Goal: Information Seeking & Learning: Learn about a topic

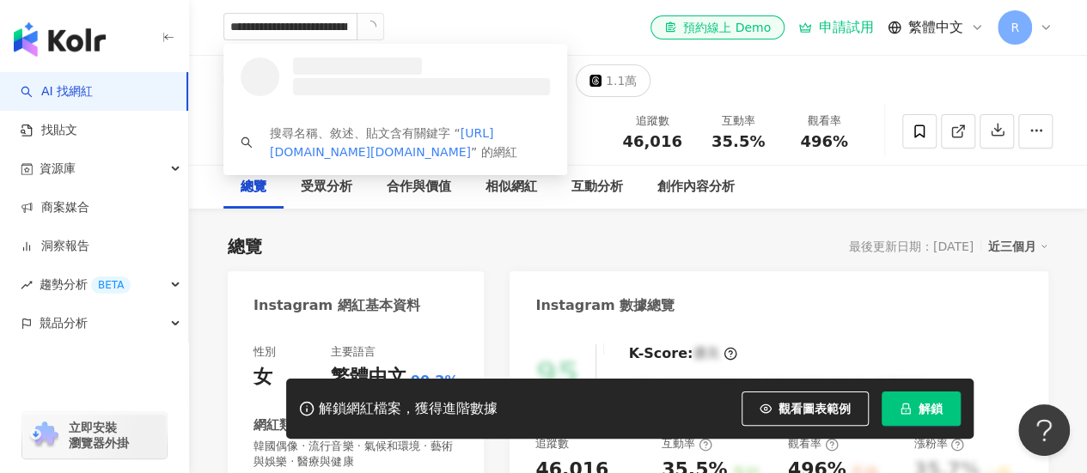
scroll to position [0, 86]
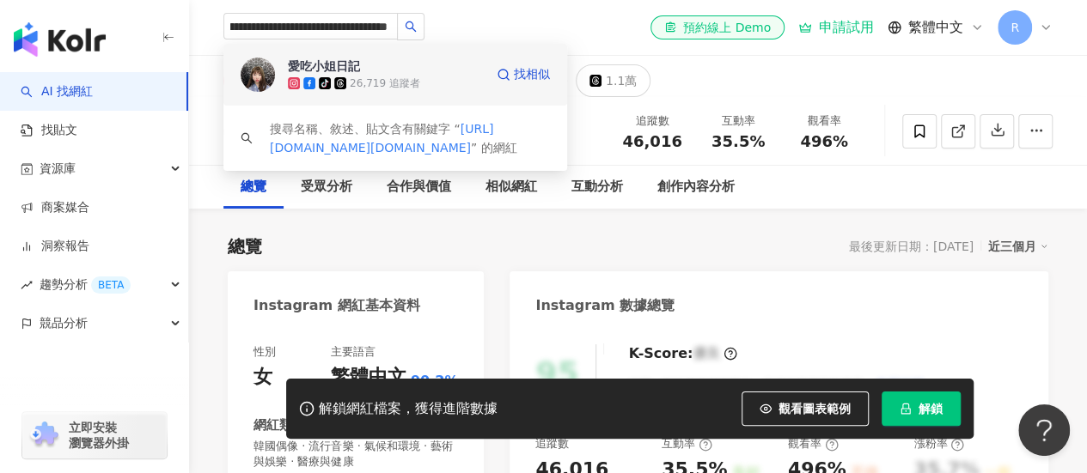
click at [415, 83] on div "tiktok-icon 26,719 追蹤者" at bounding box center [386, 83] width 196 height 17
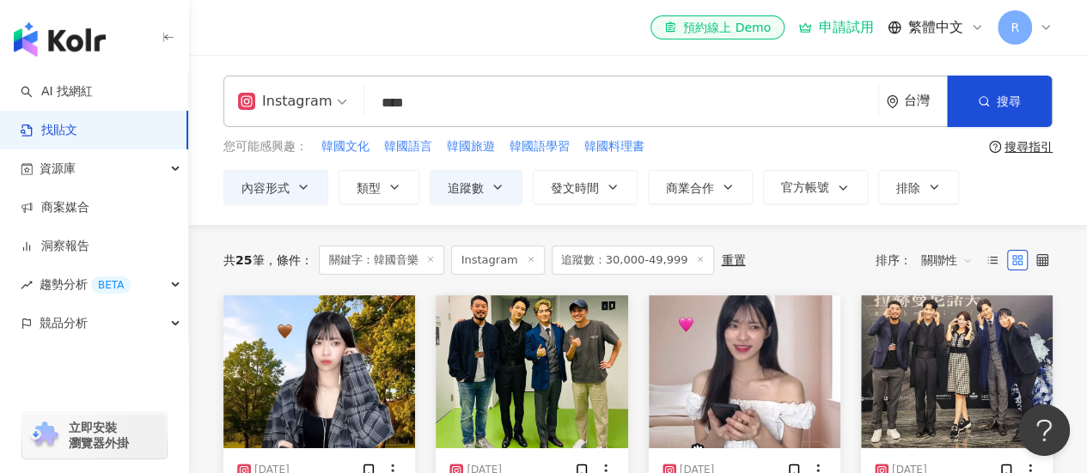
drag, startPoint x: 430, startPoint y: 103, endPoint x: 344, endPoint y: 99, distance: 86.0
click at [344, 99] on div "Instagram 韓國音樂 **** 台灣 搜尋" at bounding box center [637, 102] width 829 height 52
click at [491, 105] on input "****" at bounding box center [621, 102] width 500 height 37
drag, startPoint x: 491, startPoint y: 105, endPoint x: 315, endPoint y: 82, distance: 177.7
click at [315, 82] on div "Instagram 韓國音樂 **** 台灣 搜尋" at bounding box center [637, 102] width 829 height 52
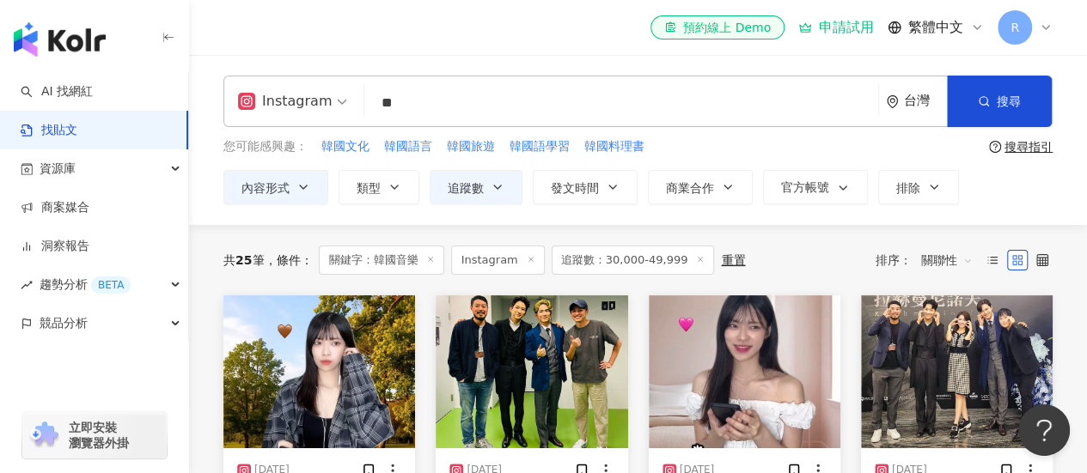
type input "*"
type input "****"
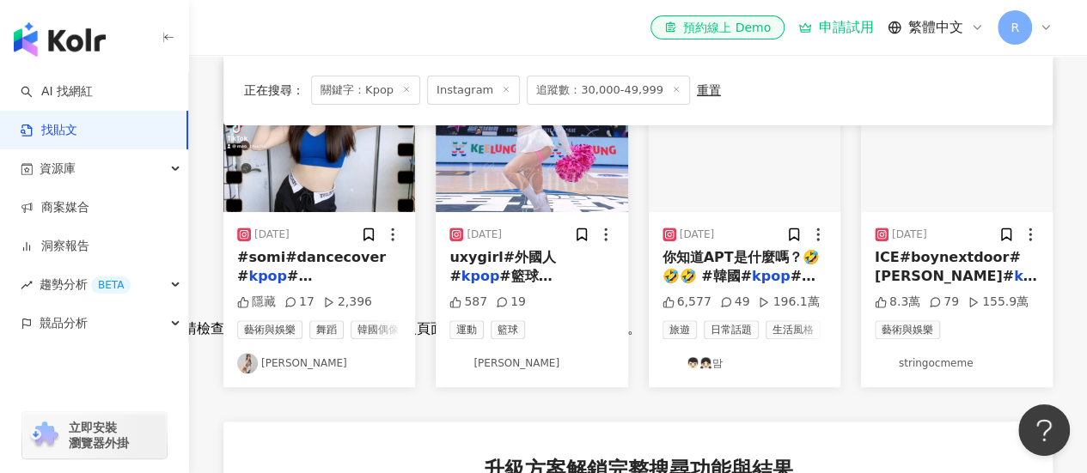
scroll to position [258, 0]
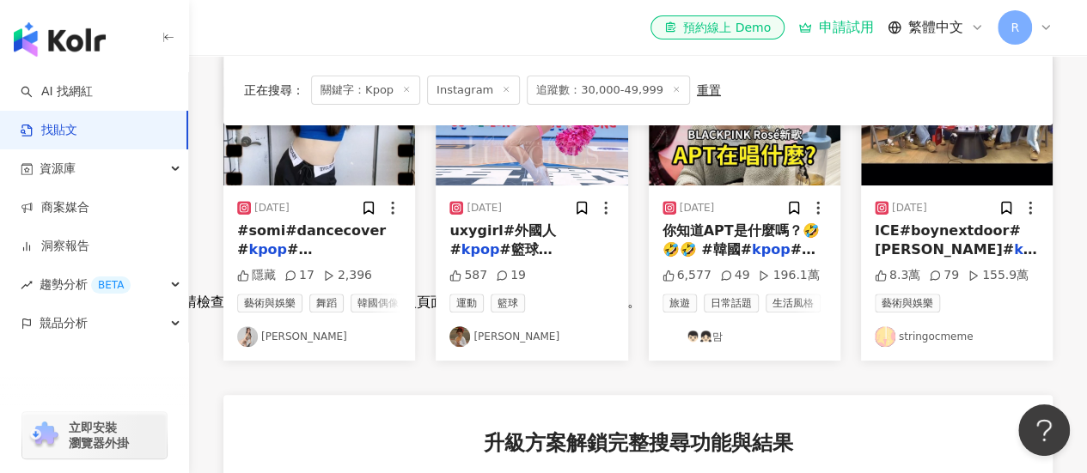
click at [390, 243] on div "#somi#dancecover # kpop #毛兒在跳舞" at bounding box center [319, 241] width 164 height 39
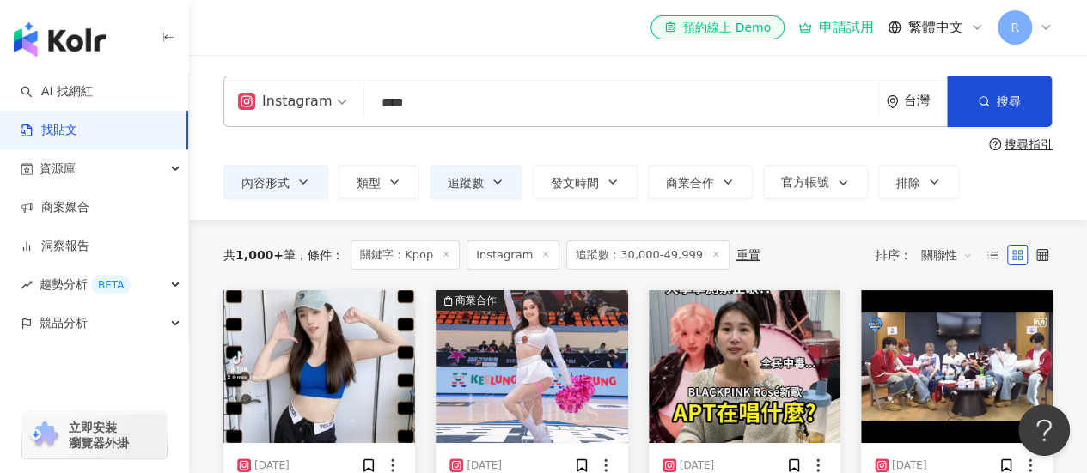
click at [973, 249] on div "關聯性" at bounding box center [947, 254] width 70 height 27
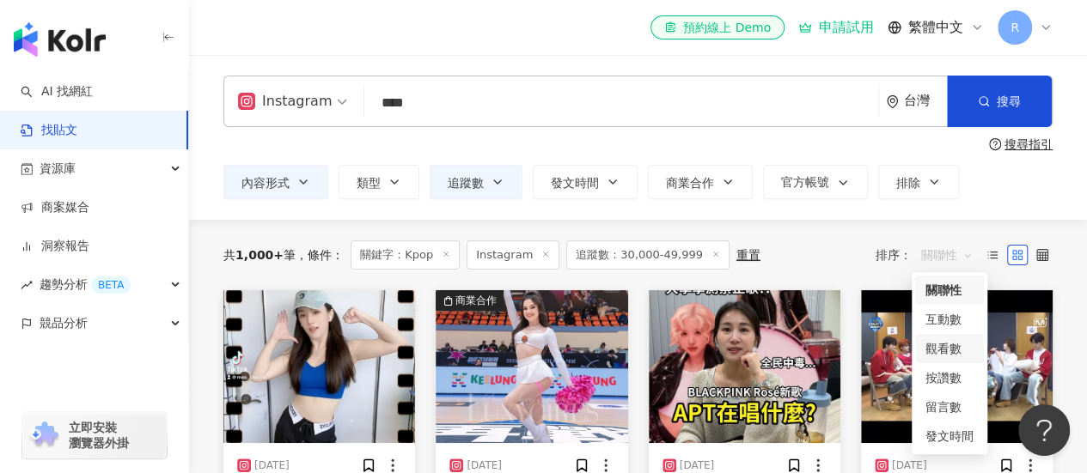
click at [940, 347] on div "觀看數" at bounding box center [949, 348] width 48 height 19
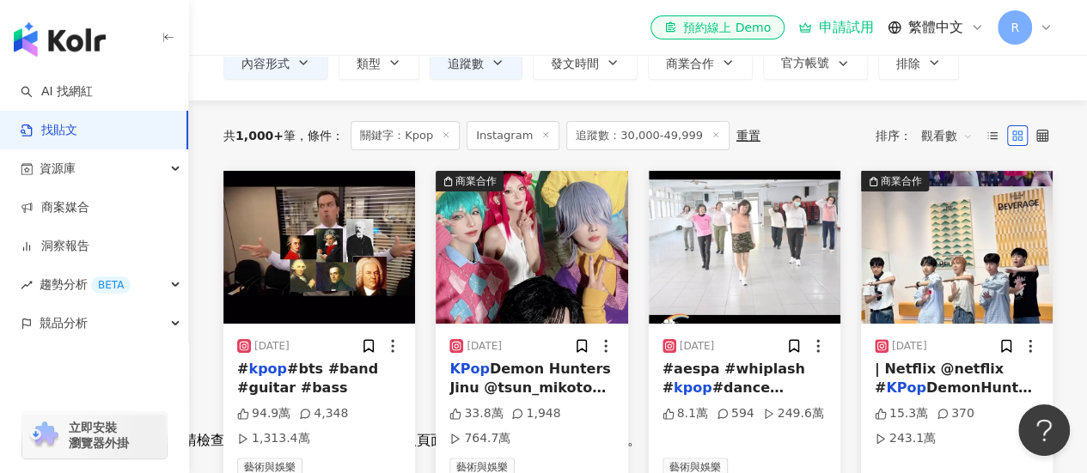
scroll to position [172, 0]
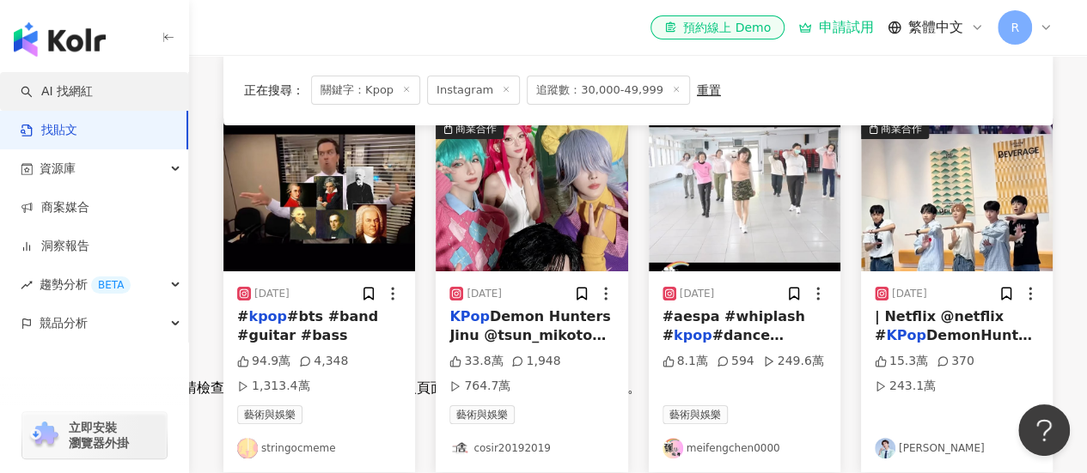
click at [93, 88] on link "AI 找網紅" at bounding box center [57, 91] width 72 height 17
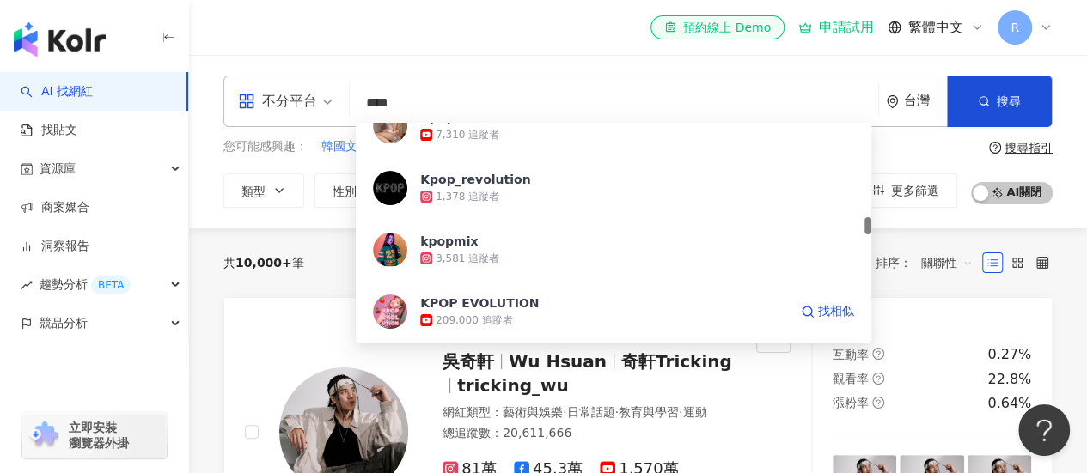
scroll to position [1461, 0]
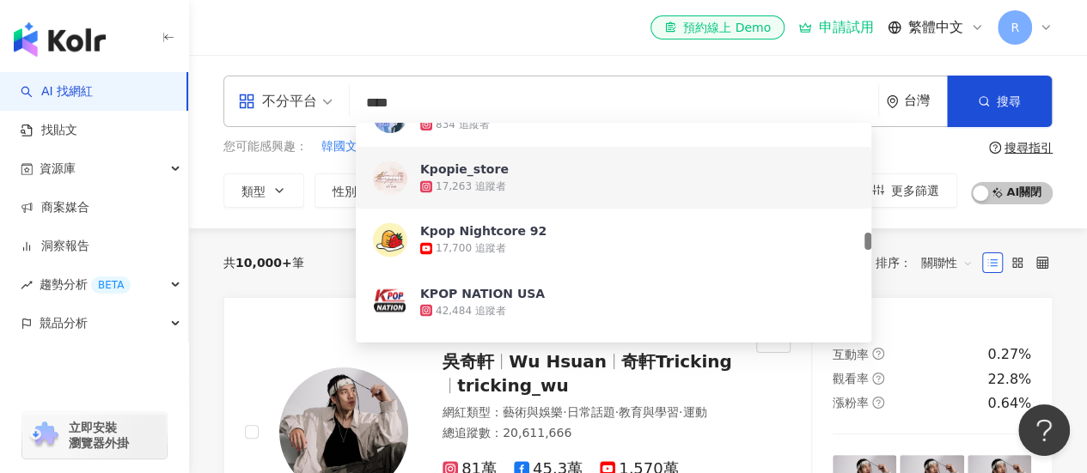
click at [305, 126] on span at bounding box center [285, 101] width 95 height 50
type input "****"
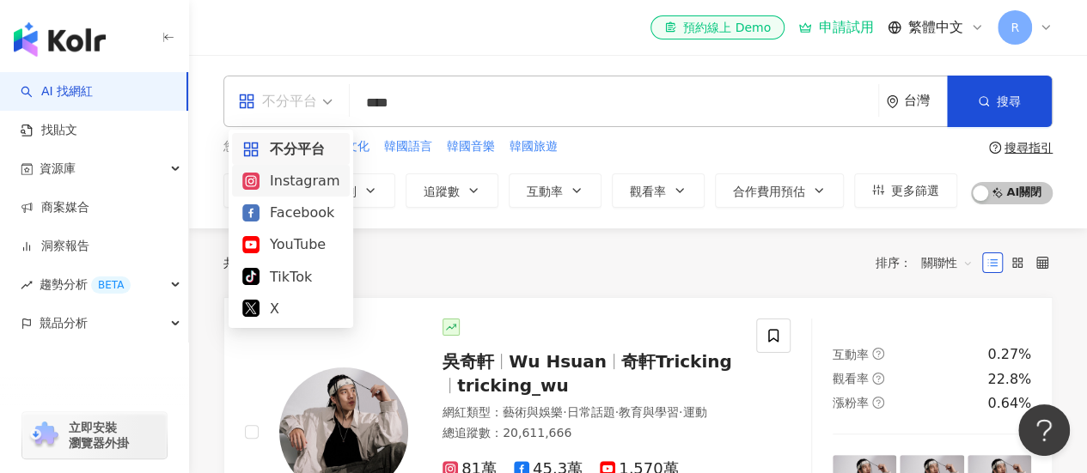
click at [280, 188] on div "Instagram" at bounding box center [290, 180] width 97 height 21
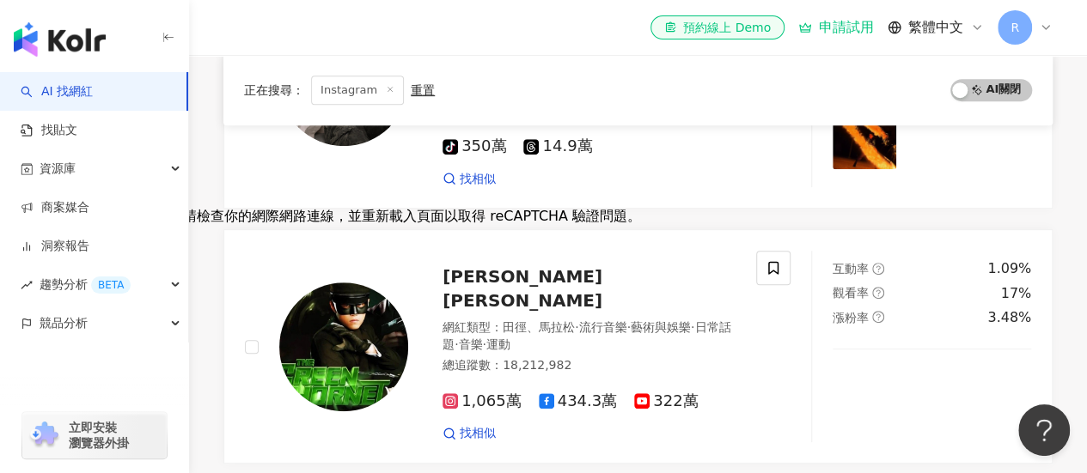
scroll to position [86, 0]
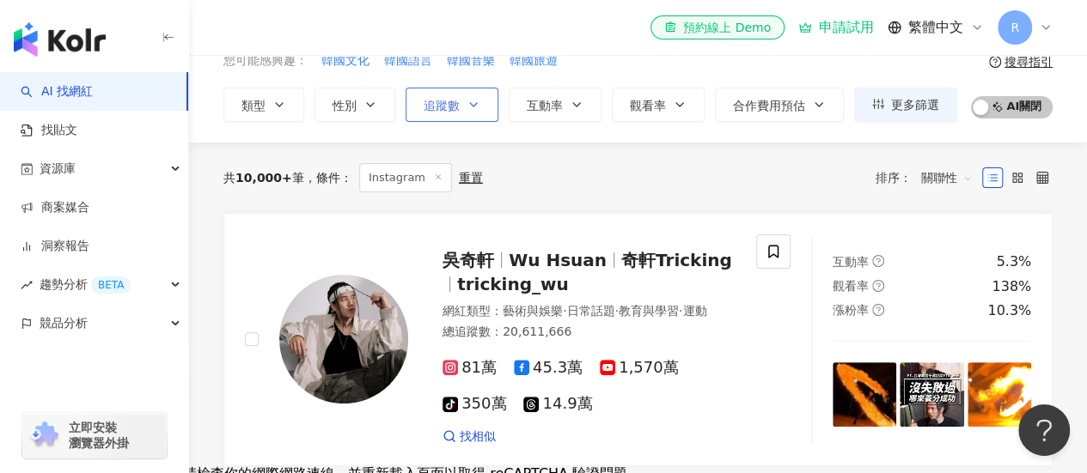
click at [455, 99] on span "追蹤數" at bounding box center [442, 106] width 36 height 14
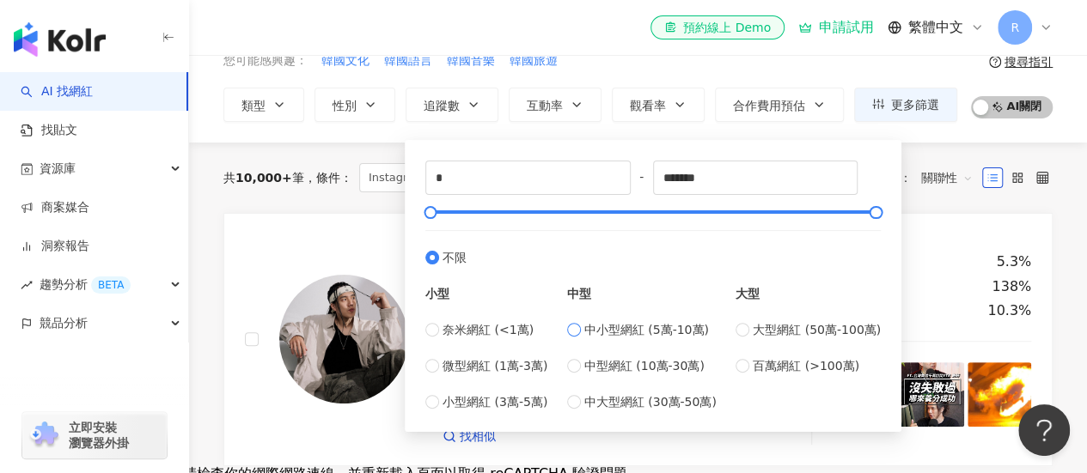
click at [595, 327] on span "中小型網紅 (5萬-10萬)" at bounding box center [646, 329] width 125 height 19
type input "*****"
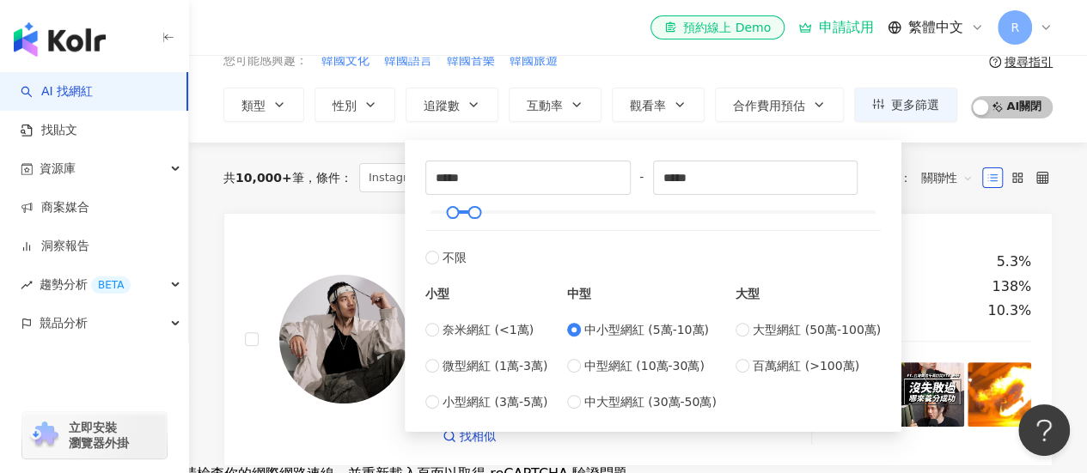
scroll to position [0, 0]
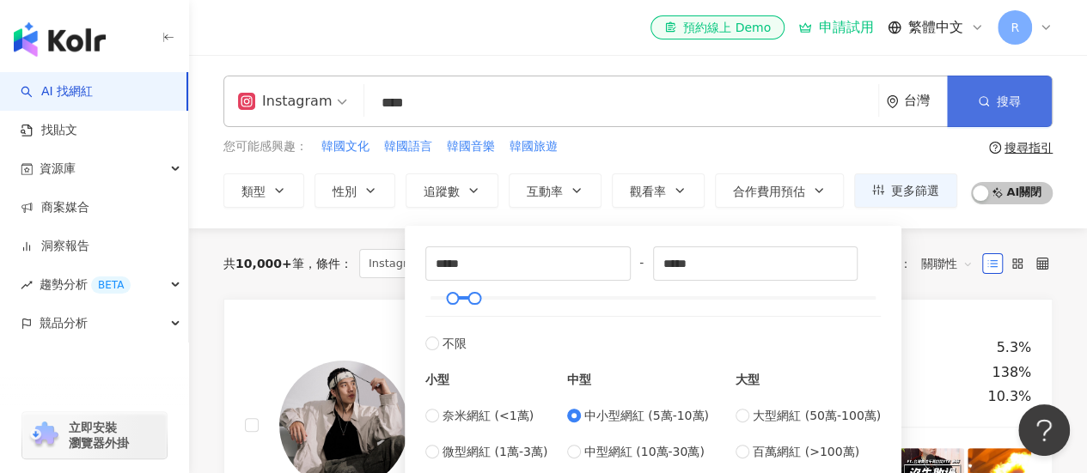
click at [1013, 100] on span "搜尋" at bounding box center [1009, 102] width 24 height 14
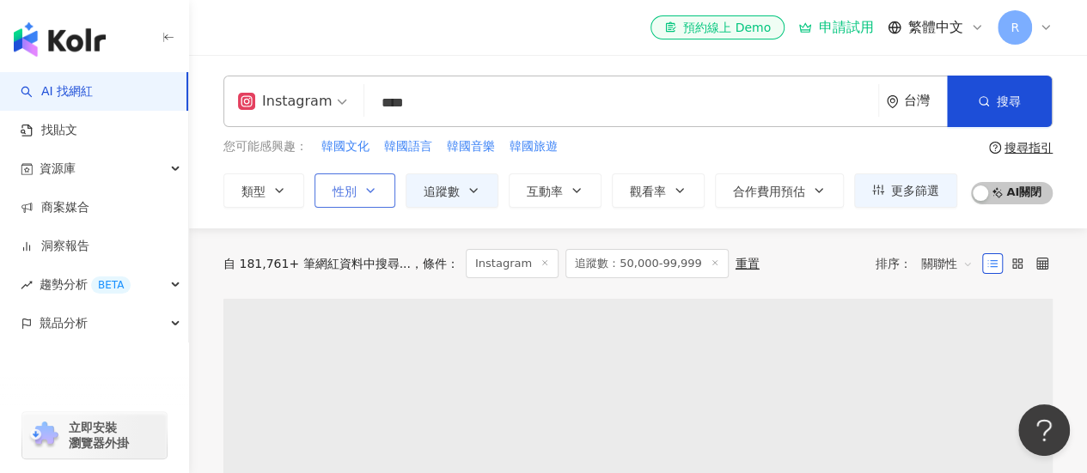
click at [360, 187] on button "性別" at bounding box center [354, 191] width 81 height 34
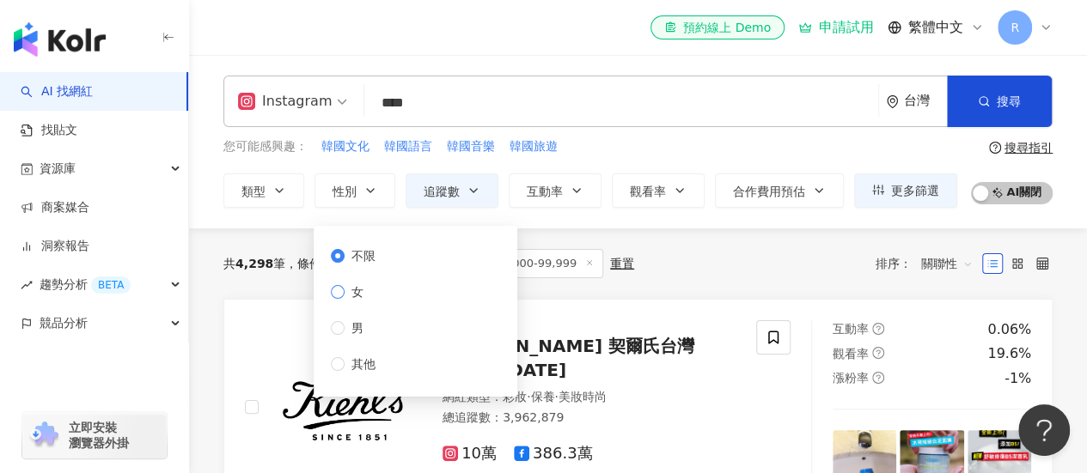
click at [345, 296] on span "女" at bounding box center [358, 292] width 26 height 19
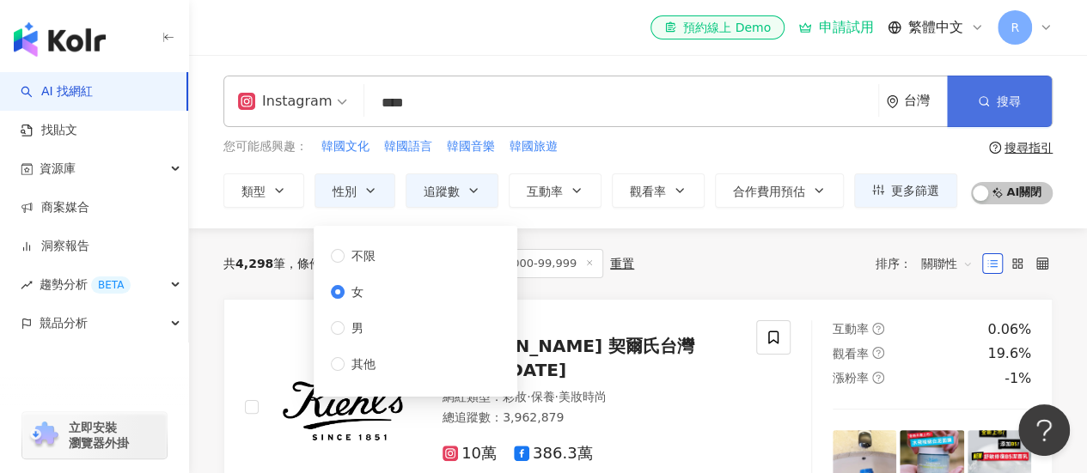
click at [1022, 111] on button "搜尋" at bounding box center [999, 102] width 105 height 52
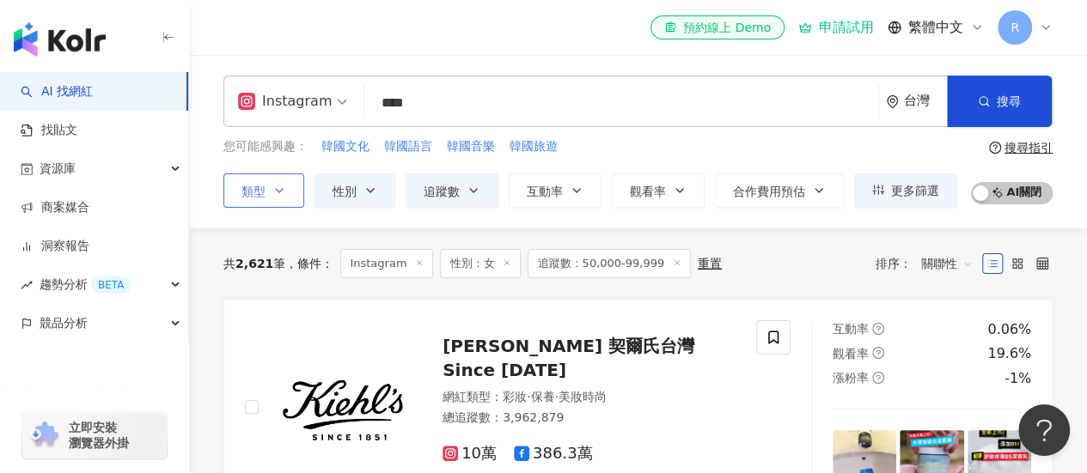
click at [277, 192] on icon "button" at bounding box center [279, 191] width 14 height 14
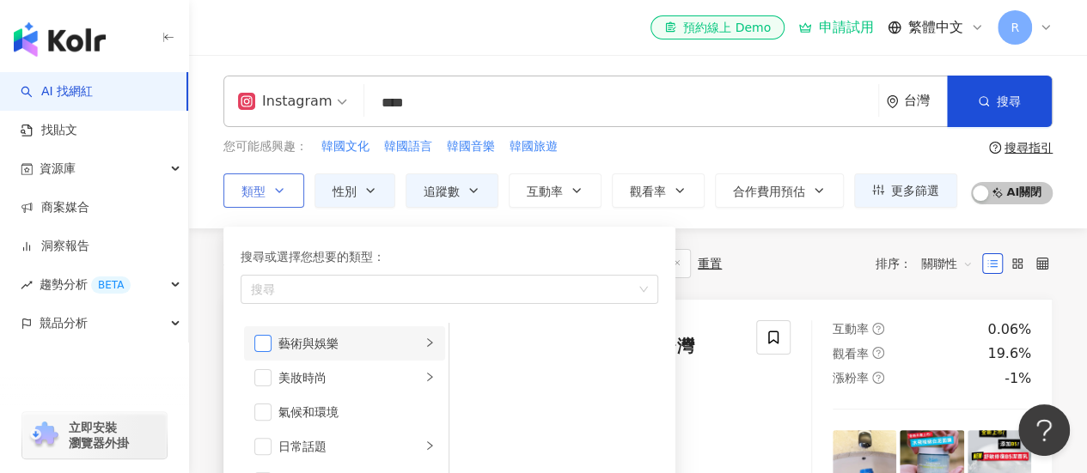
click at [257, 345] on span "button" at bounding box center [262, 343] width 17 height 17
click at [269, 382] on span "button" at bounding box center [262, 377] width 17 height 17
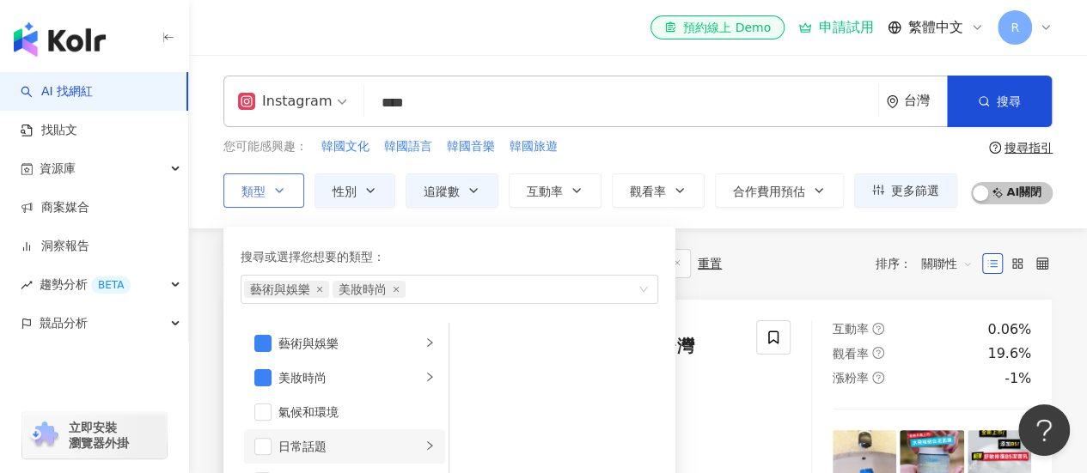
click at [271, 436] on li "日常話題" at bounding box center [344, 447] width 201 height 34
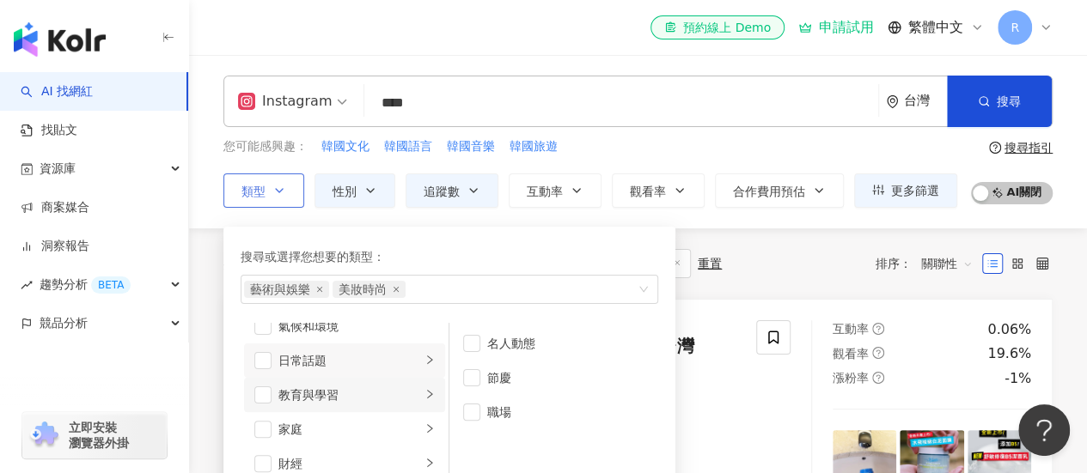
click at [258, 382] on li "教育與學習" at bounding box center [344, 395] width 201 height 34
click at [270, 403] on li "教育與學習" at bounding box center [344, 395] width 201 height 34
click at [266, 397] on span "button" at bounding box center [262, 395] width 17 height 17
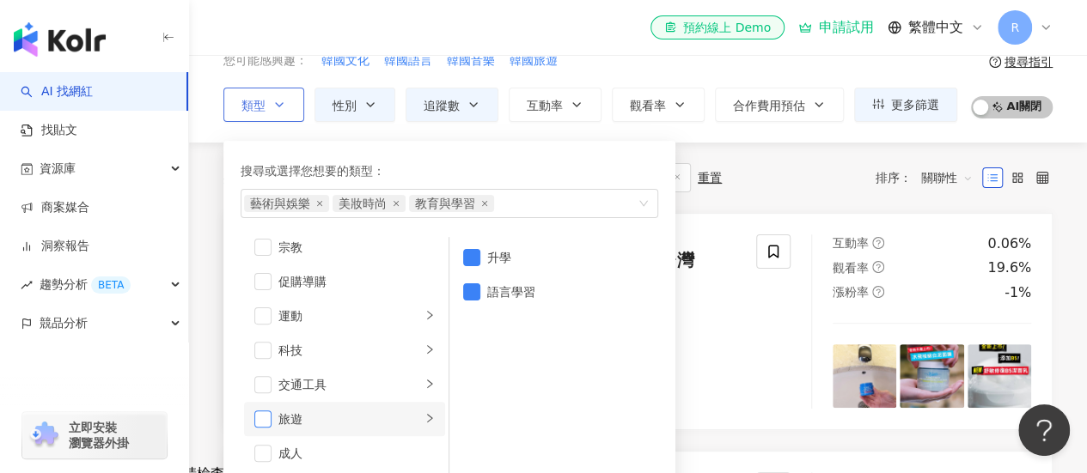
click at [259, 422] on span "button" at bounding box center [262, 419] width 17 height 17
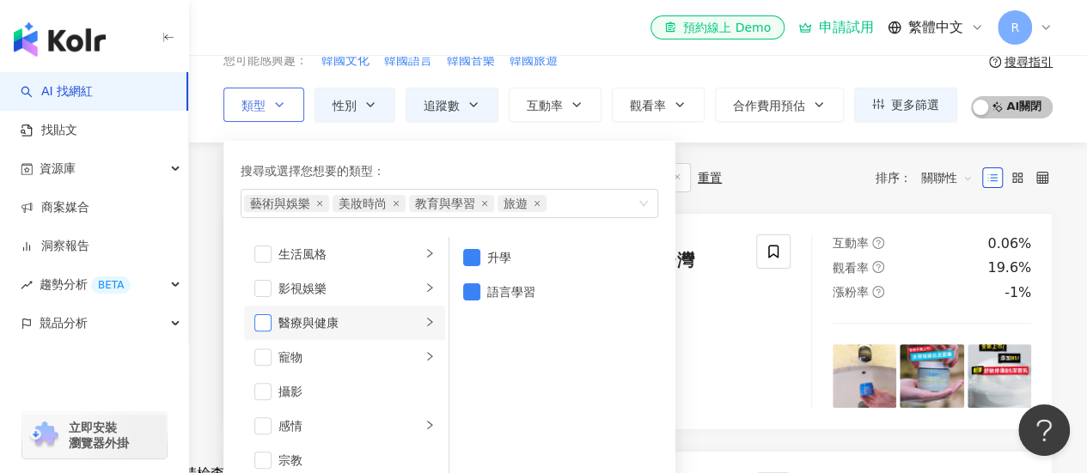
scroll to position [251, 0]
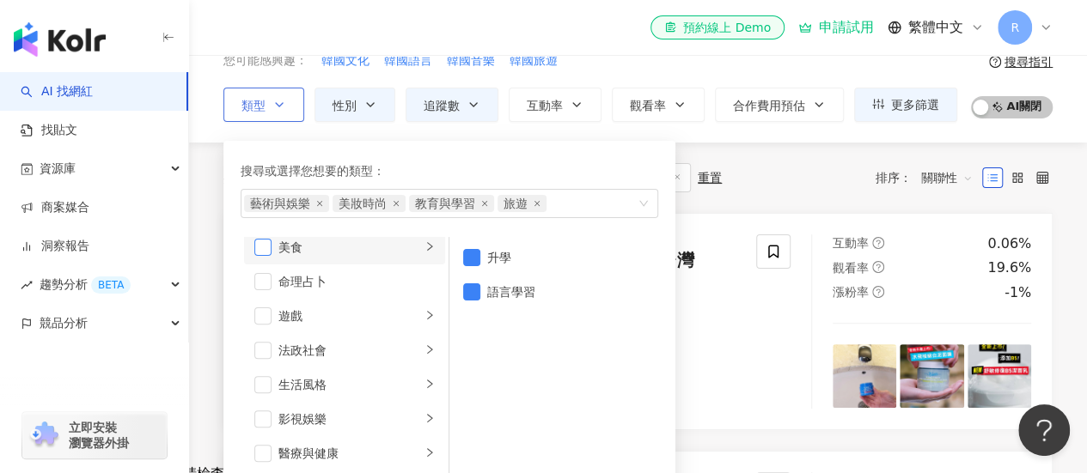
click at [259, 253] on span "button" at bounding box center [262, 247] width 17 height 17
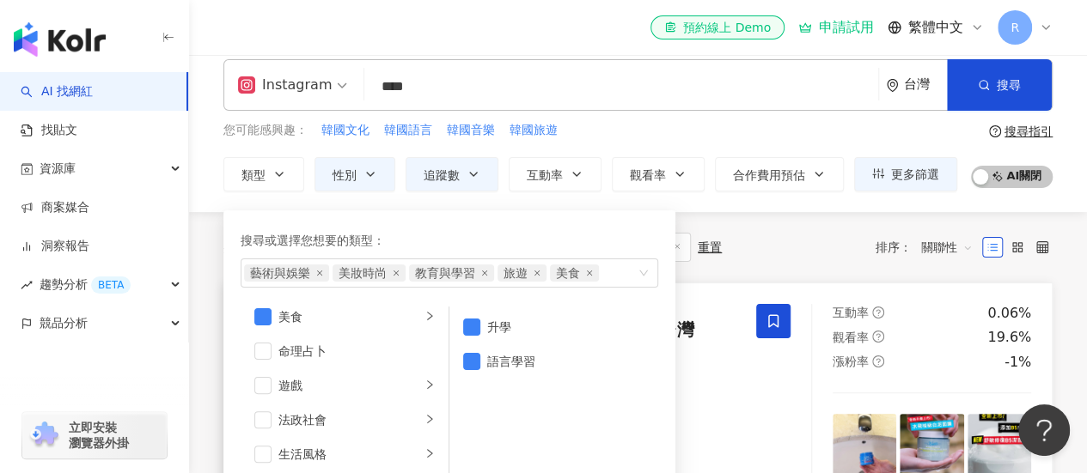
scroll to position [0, 0]
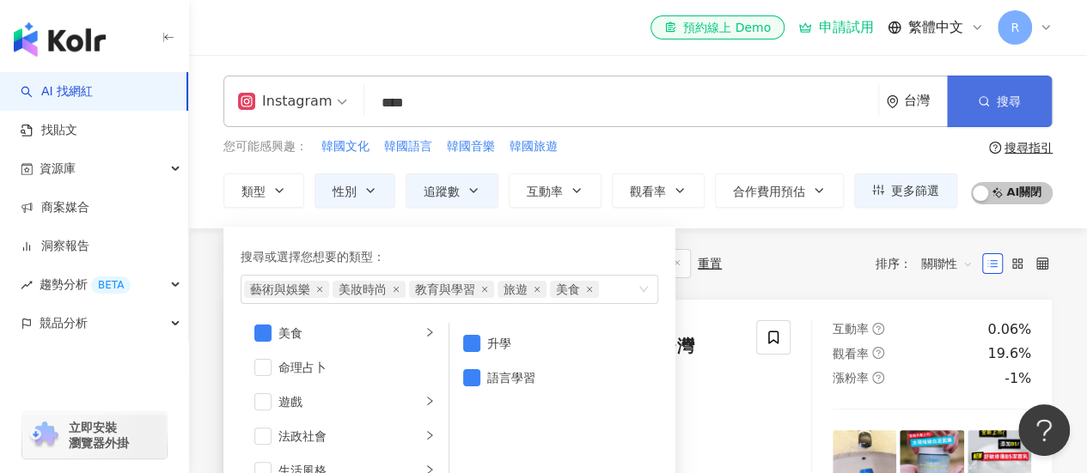
click at [998, 102] on span "搜尋" at bounding box center [1009, 102] width 24 height 14
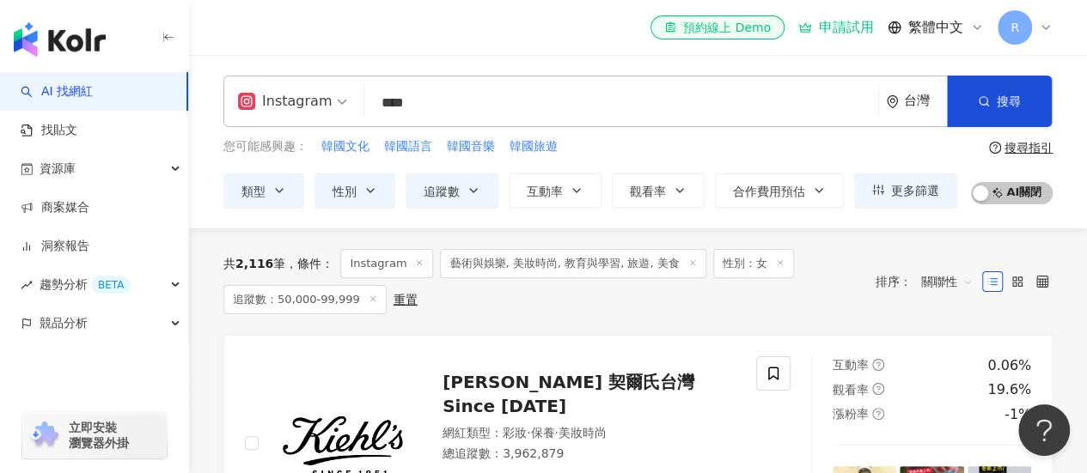
click at [923, 281] on span "關聯性" at bounding box center [947, 281] width 52 height 27
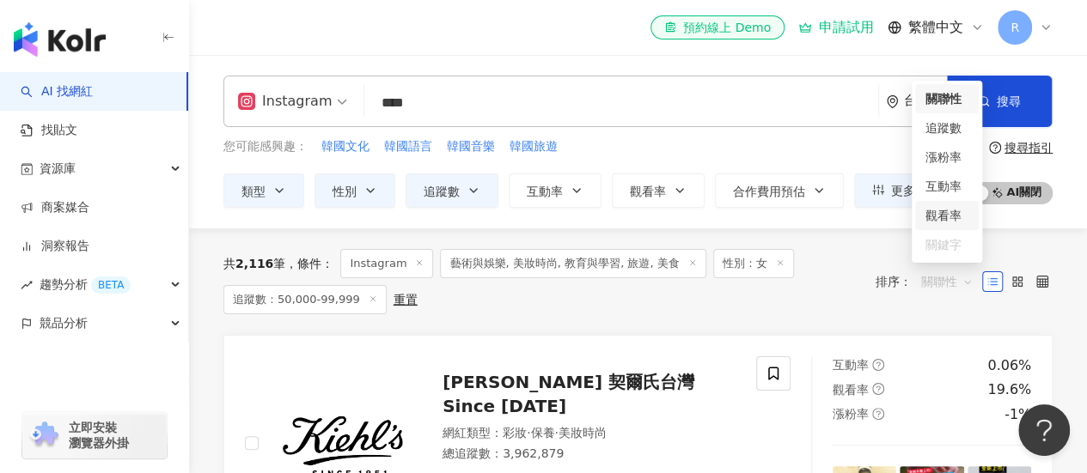
click at [943, 207] on div "觀看率" at bounding box center [946, 215] width 43 height 19
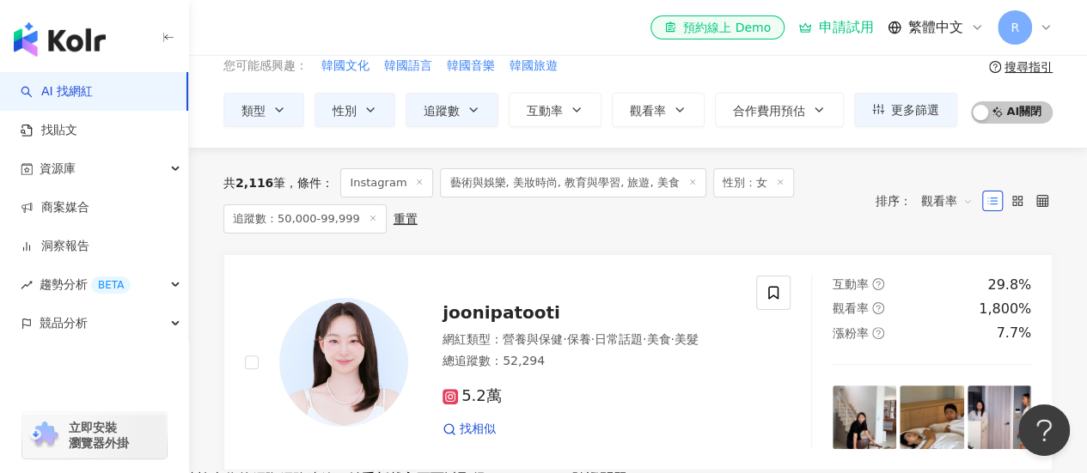
scroll to position [172, 0]
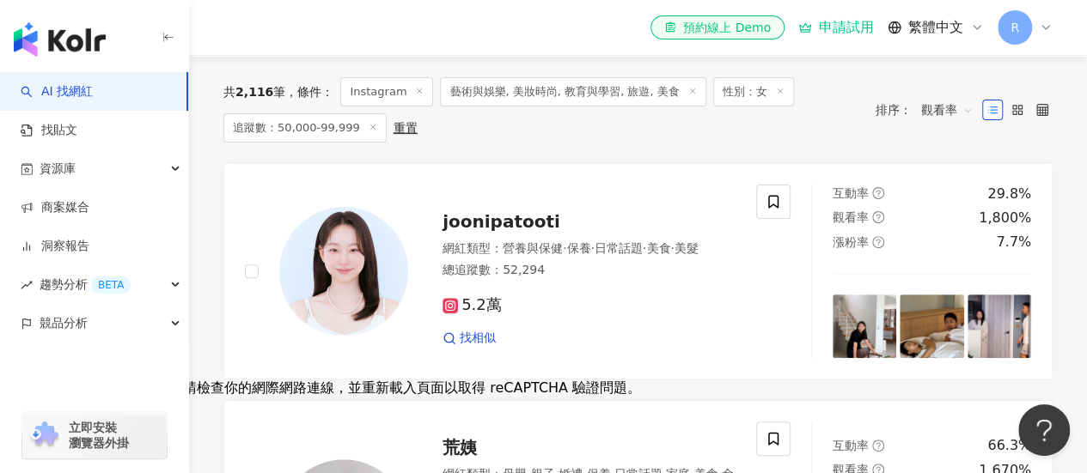
click at [436, 241] on div "joonipatooti 網紅類型 ： 營養與保健 · 保養 · 日常話題 · 美食 · 美髮 總追蹤數 ： 52,294 5.2萬 找相似" at bounding box center [571, 271] width 327 height 150
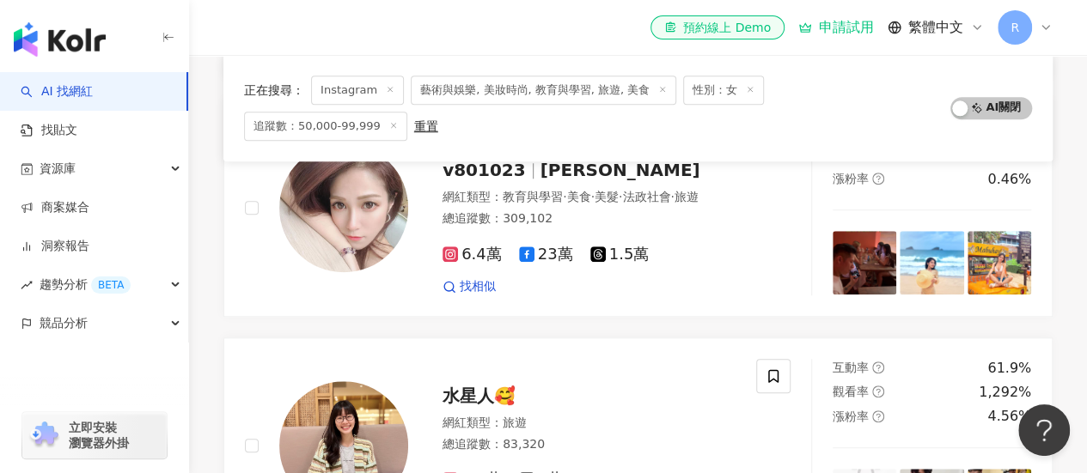
scroll to position [844, 0]
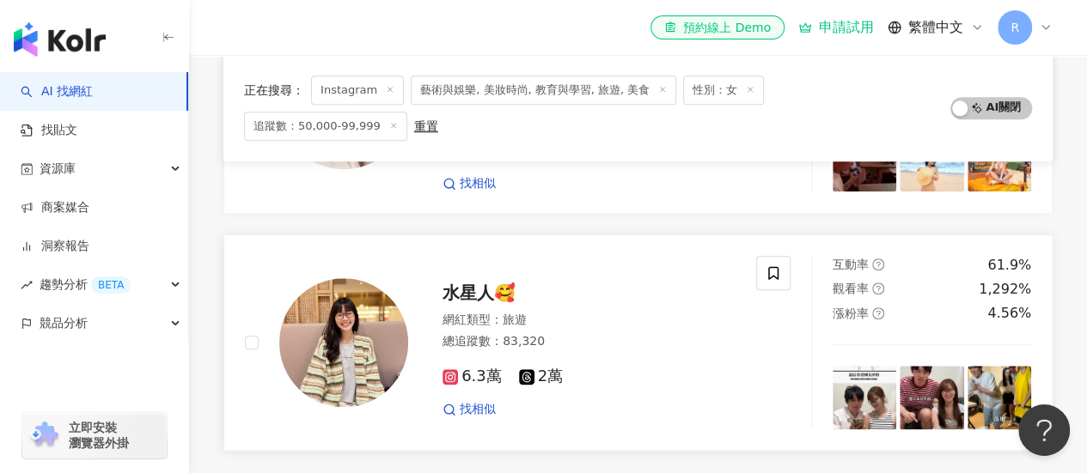
click at [397, 350] on div at bounding box center [343, 342] width 129 height 129
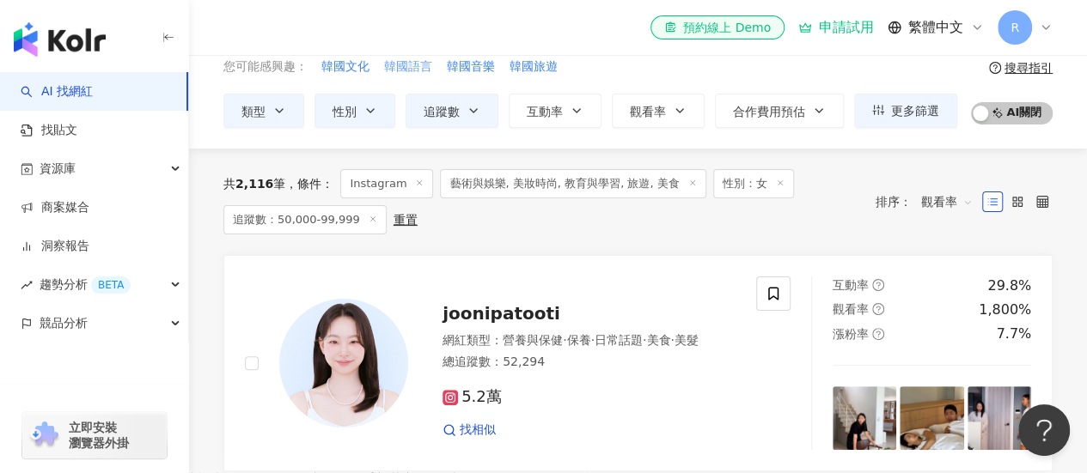
scroll to position [0, 0]
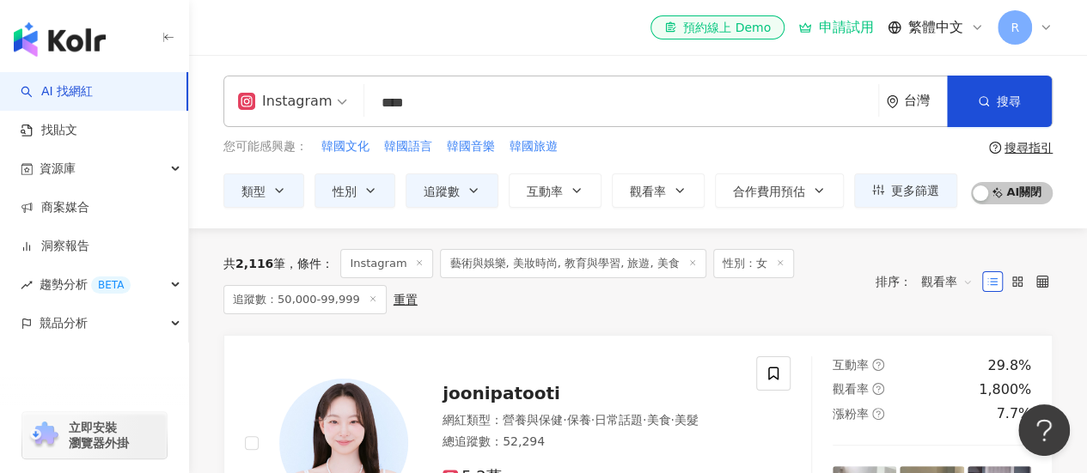
click at [426, 107] on input "****" at bounding box center [621, 103] width 500 height 33
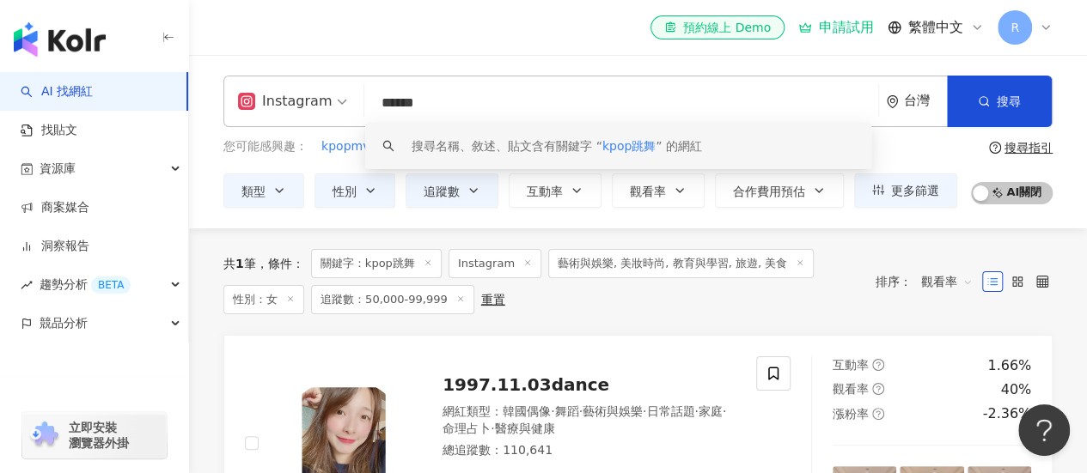
click at [934, 281] on span "觀看率" at bounding box center [947, 281] width 52 height 27
drag, startPoint x: 407, startPoint y: 106, endPoint x: 362, endPoint y: 105, distance: 45.5
click at [362, 105] on div "Instagram ****** 台灣 搜尋 keyword 搜尋名稱、敘述、貼文含有關鍵字 “ kpop跳舞 ” 的網紅" at bounding box center [637, 102] width 829 height 52
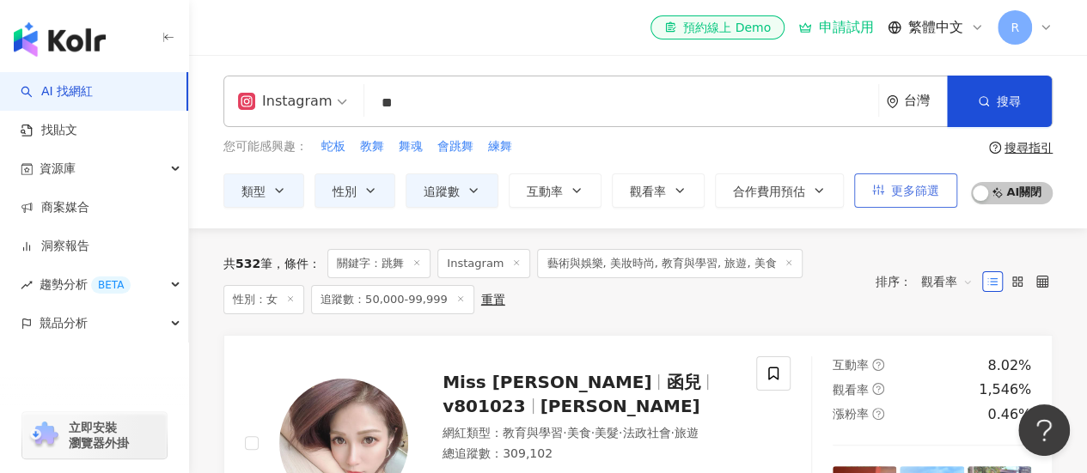
type input "**"
click at [906, 190] on span "更多篩選" at bounding box center [915, 191] width 48 height 14
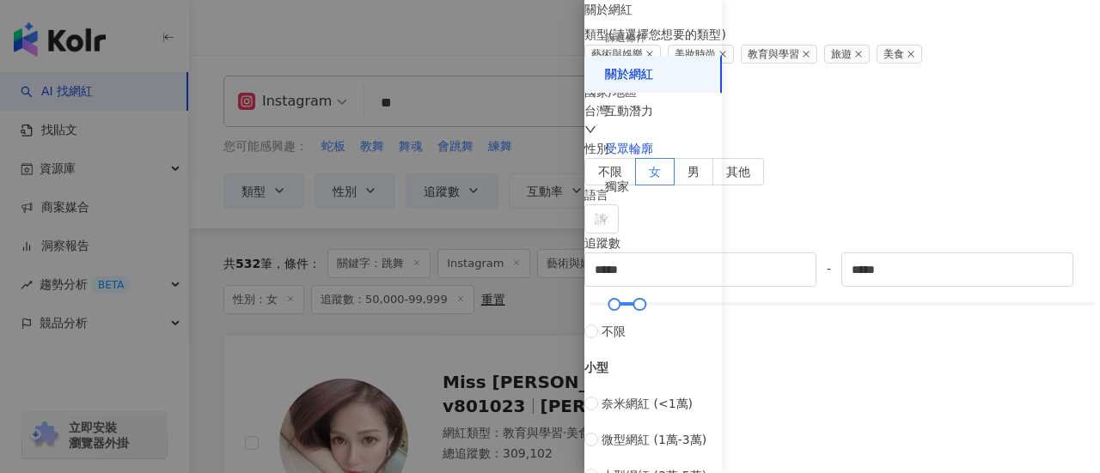
click at [644, 142] on div "受眾輪廓" at bounding box center [629, 149] width 48 height 17
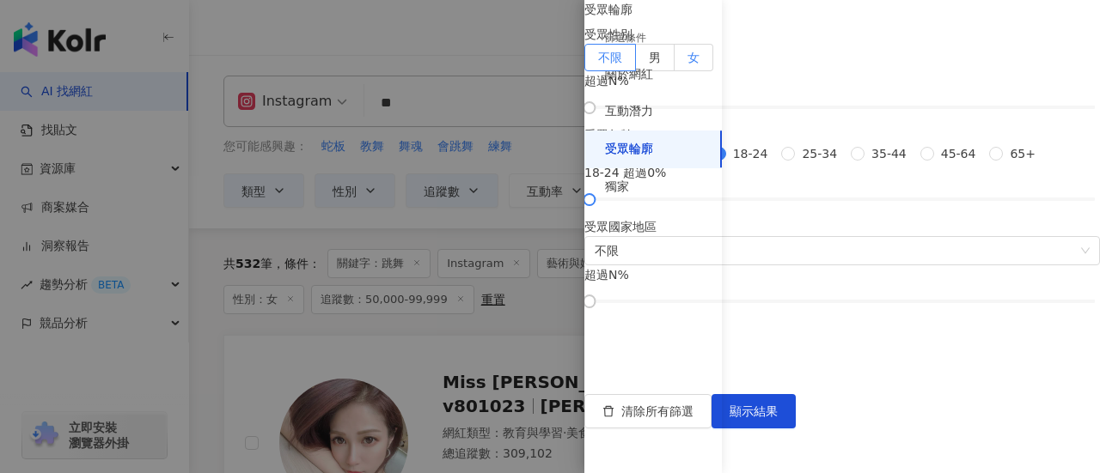
click at [713, 71] on label "女" at bounding box center [693, 57] width 39 height 27
click at [778, 418] on span "顯示結果" at bounding box center [753, 412] width 48 height 14
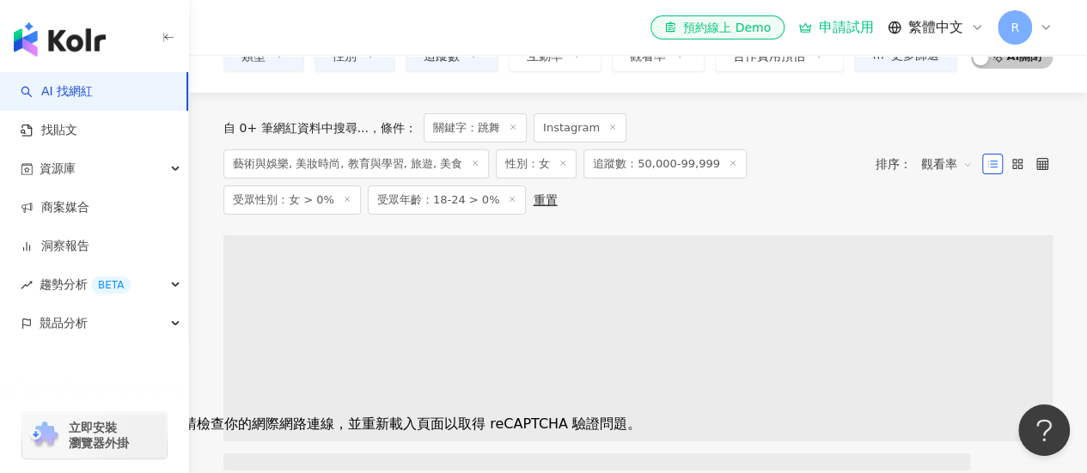
scroll to position [50, 0]
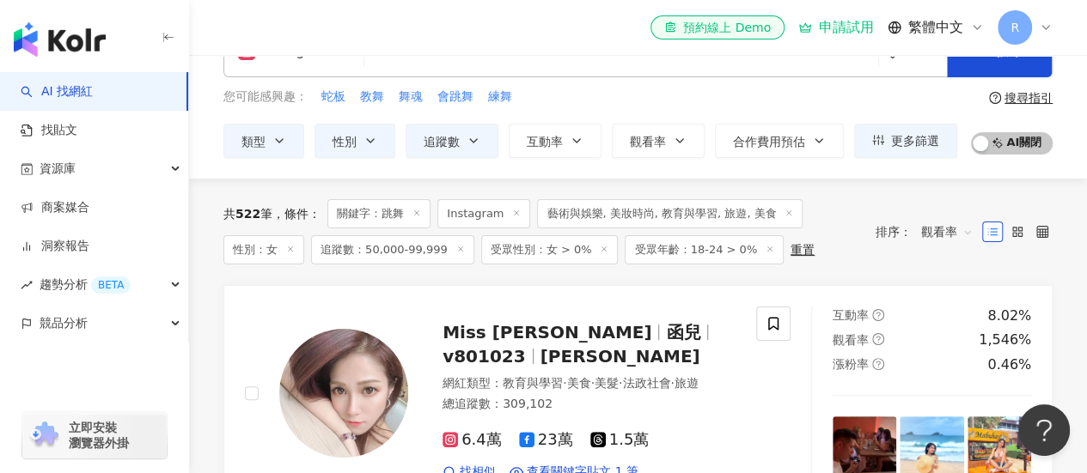
click at [467, 243] on div "共 522 筆 條件 ： 關鍵字：跳舞 Instagram 藝術與娛樂, 美妝時尚, 教育與學習, 旅遊, 美食 性別：女 追蹤數：50,000-99,999…" at bounding box center [540, 231] width 635 height 65
click at [784, 212] on icon at bounding box center [788, 213] width 9 height 9
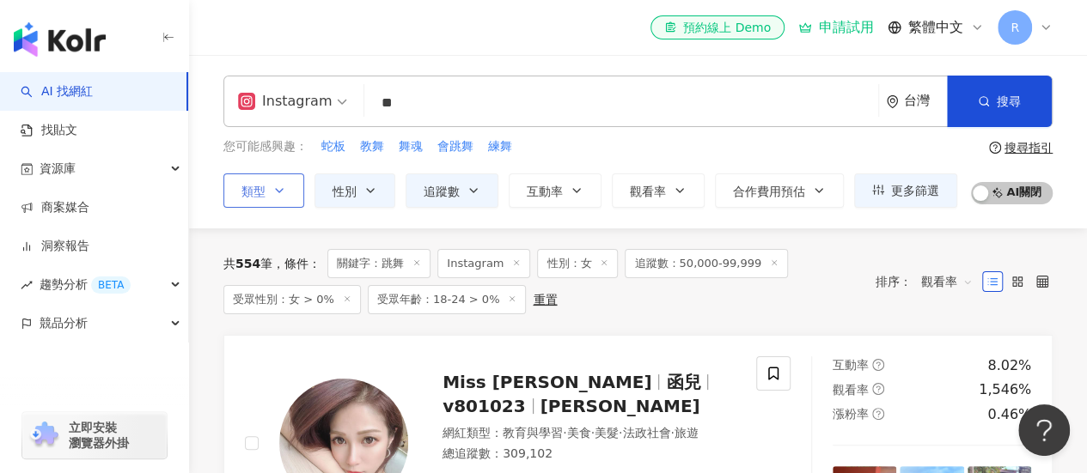
click at [287, 194] on button "類型" at bounding box center [263, 191] width 81 height 34
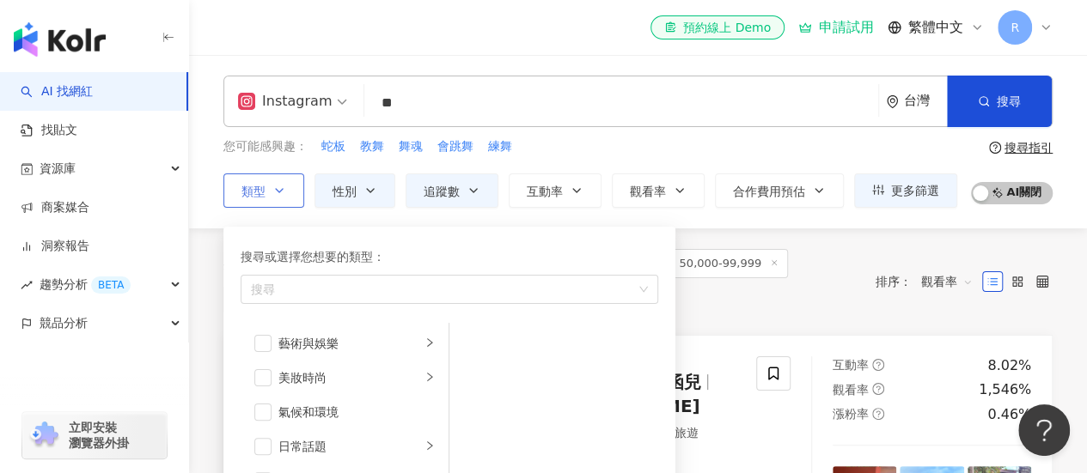
click at [287, 194] on button "類型 搜尋或選擇您想要的類型： 搜尋 藝術與娛樂 美妝時尚 氣候和環境 日常話題 教育與學習 家庭 財經 美食 命理占卜 遊戲 法政社會 生活風格 影視娛樂 …" at bounding box center [263, 191] width 81 height 34
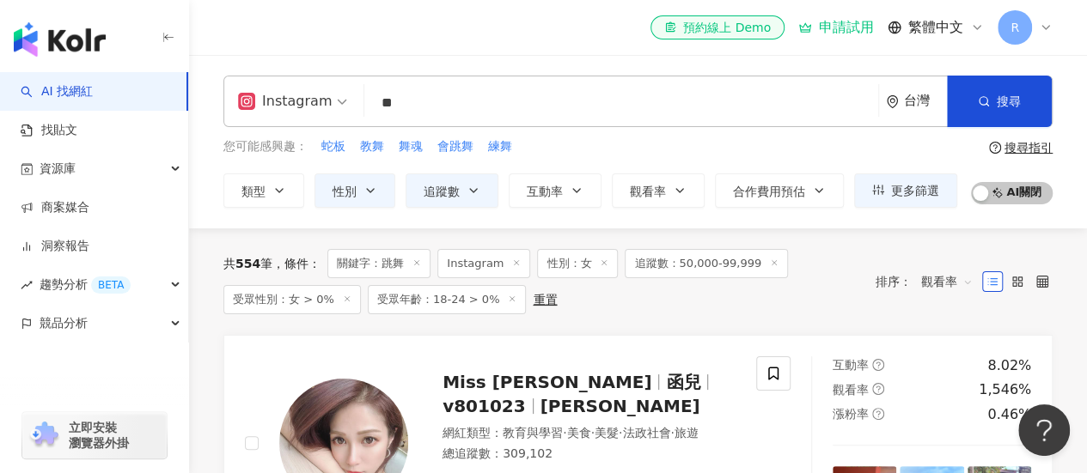
click at [770, 264] on icon at bounding box center [774, 263] width 9 height 9
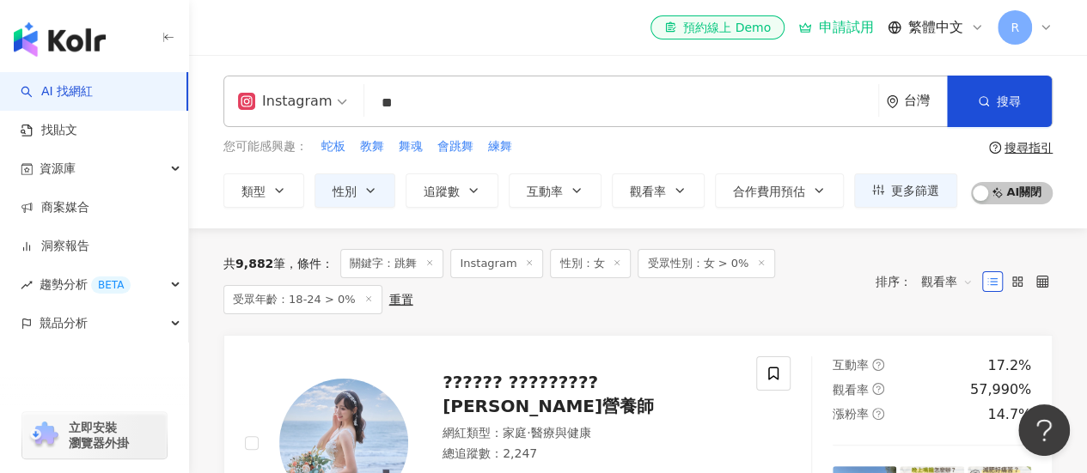
click at [832, 263] on div "共 9,882 筆 條件 ： 關鍵字：跳舞 Instagram 性別：女 受眾性別：女 > 0% 受眾年齡：18-24 > 0% 重置" at bounding box center [540, 281] width 635 height 65
click at [424, 110] on input "**" at bounding box center [621, 103] width 500 height 33
click at [426, 38] on div "el-icon-cs 預約線上 Demo 申請試用 繁體中文 R" at bounding box center [637, 27] width 829 height 55
drag, startPoint x: 384, startPoint y: 97, endPoint x: 352, endPoint y: 95, distance: 31.8
click at [352, 95] on div "Instagram ** 台灣 搜尋 ab80d3bb-3f67-4fb4-888d-225e3ef8dfa5 Emily💕 美拍 12,606 追蹤者 黑熊…" at bounding box center [637, 102] width 829 height 52
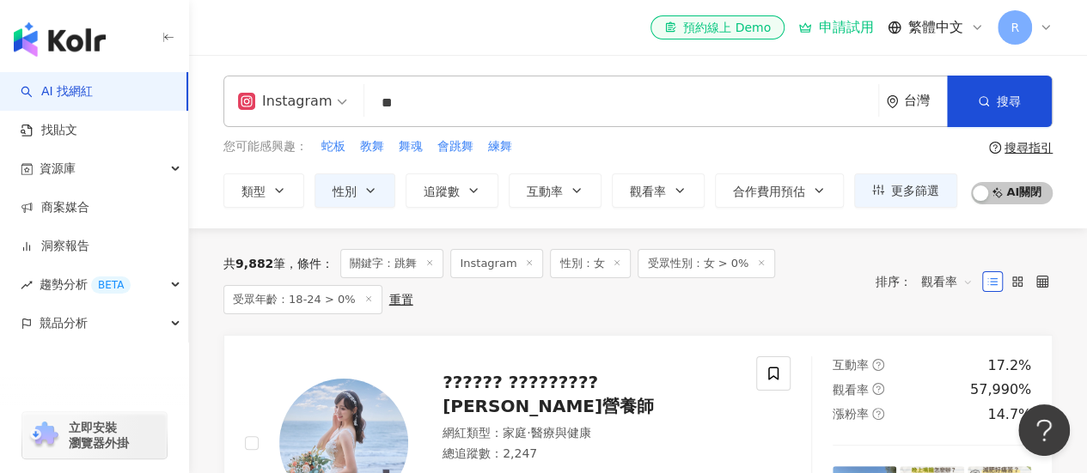
type input "*"
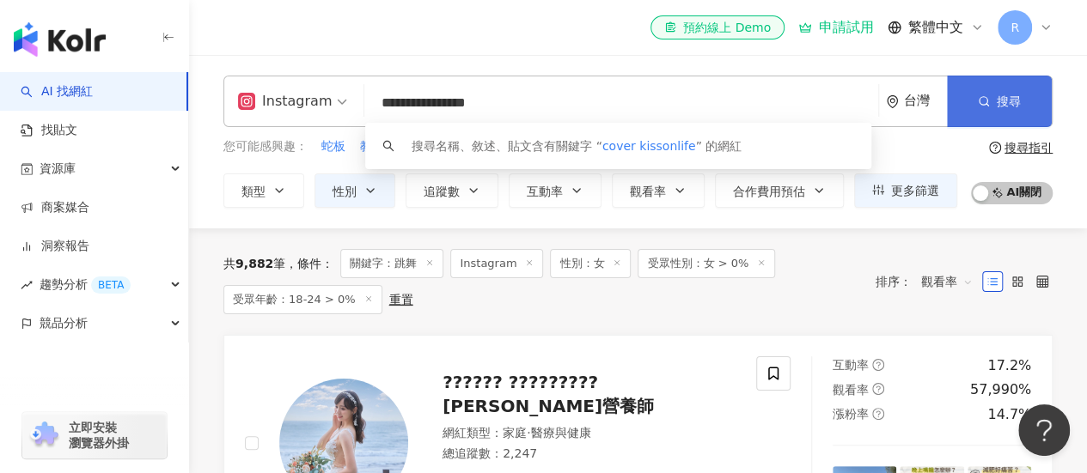
type input "**********"
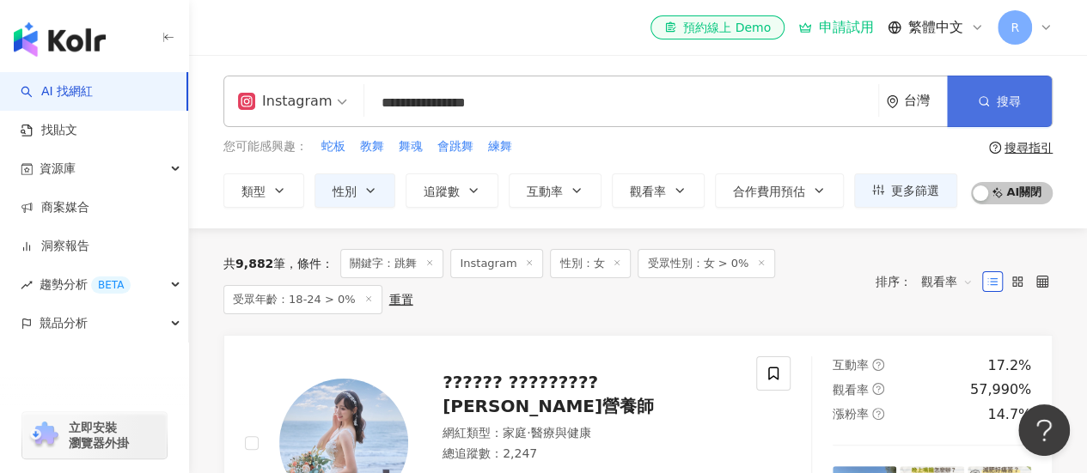
click at [1033, 106] on button "搜尋" at bounding box center [999, 102] width 105 height 52
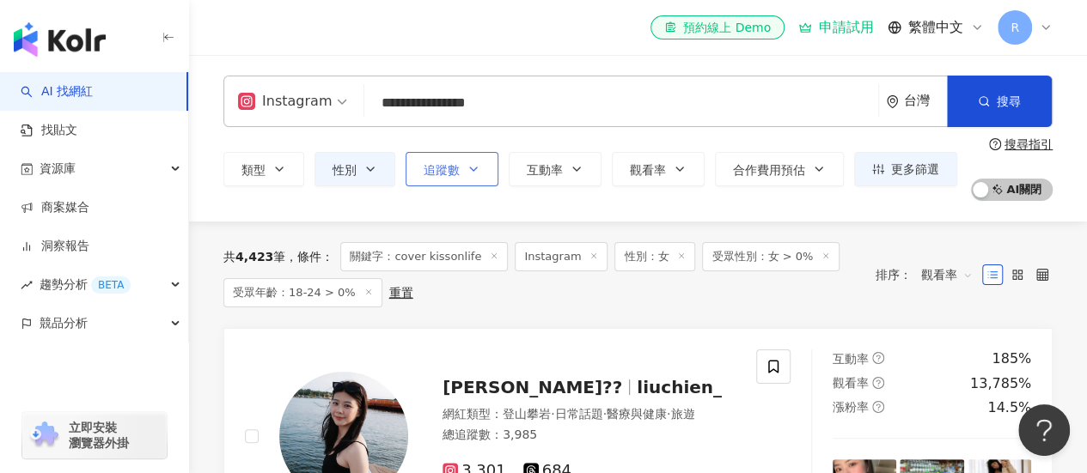
click at [479, 180] on button "追蹤數" at bounding box center [452, 169] width 93 height 34
type input "*"
type input "*******"
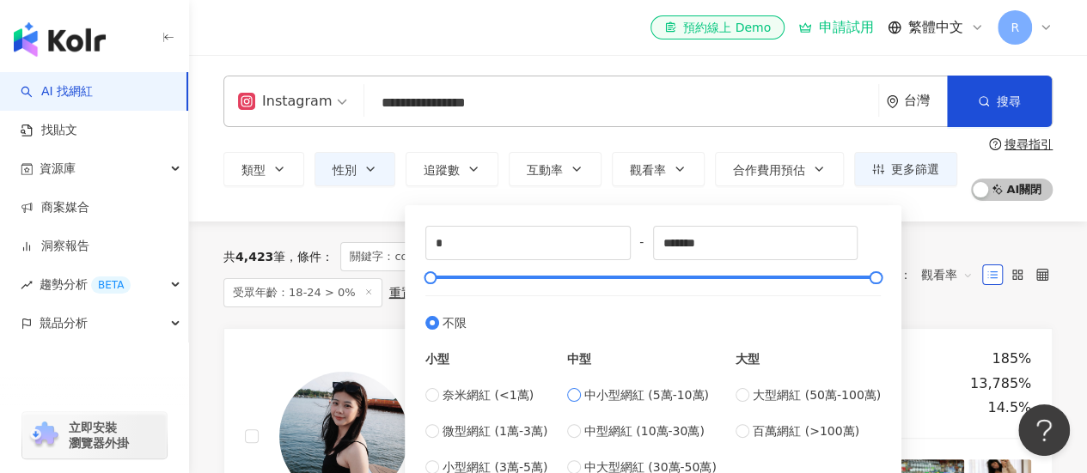
type input "*****"
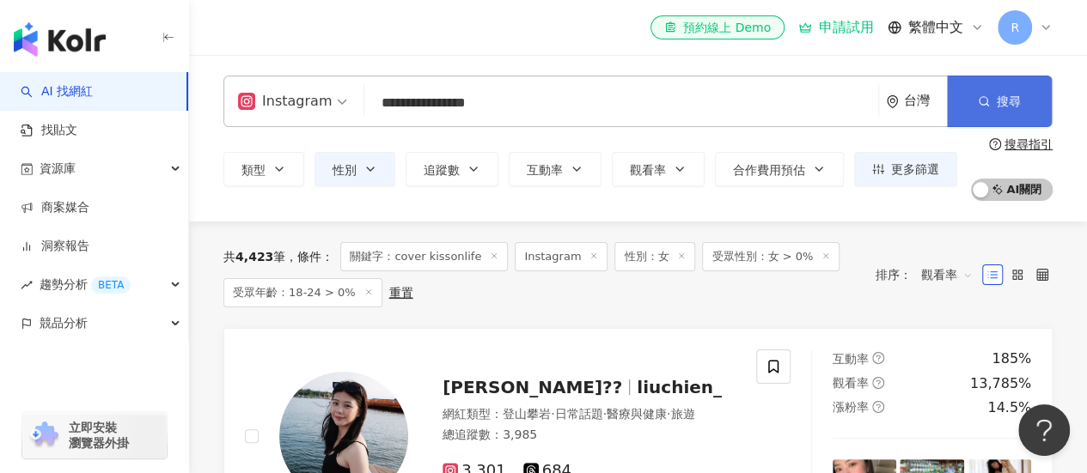
click at [978, 102] on icon "button" at bounding box center [984, 101] width 12 height 12
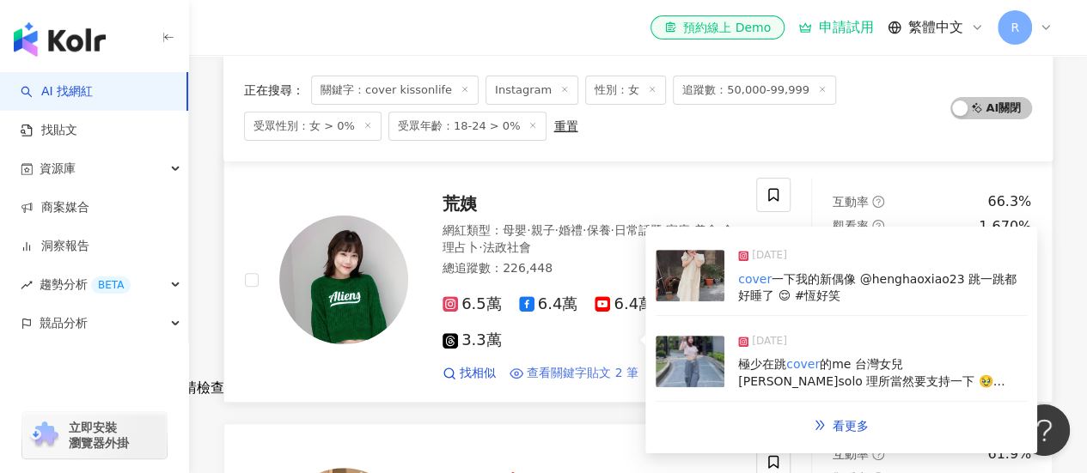
scroll to position [344, 0]
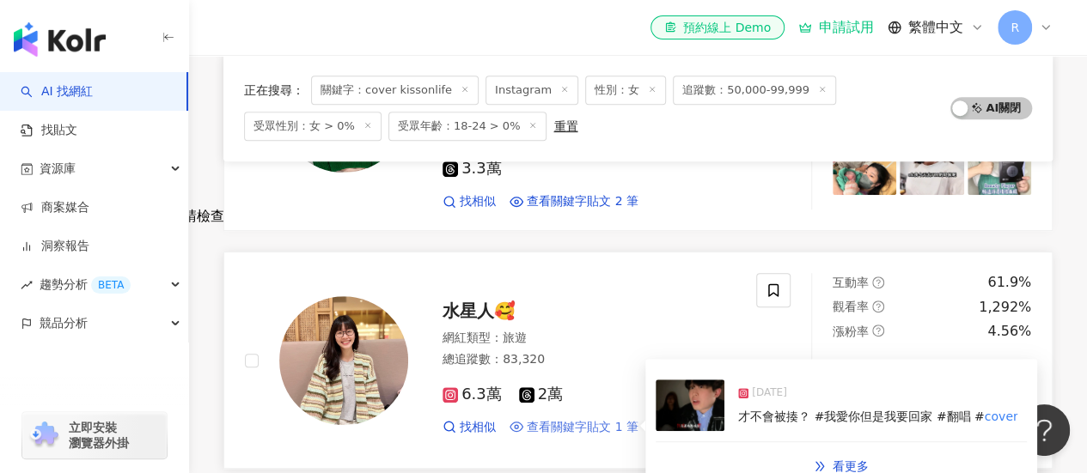
click at [544, 419] on span "查看關鍵字貼文 1 筆" at bounding box center [583, 427] width 112 height 17
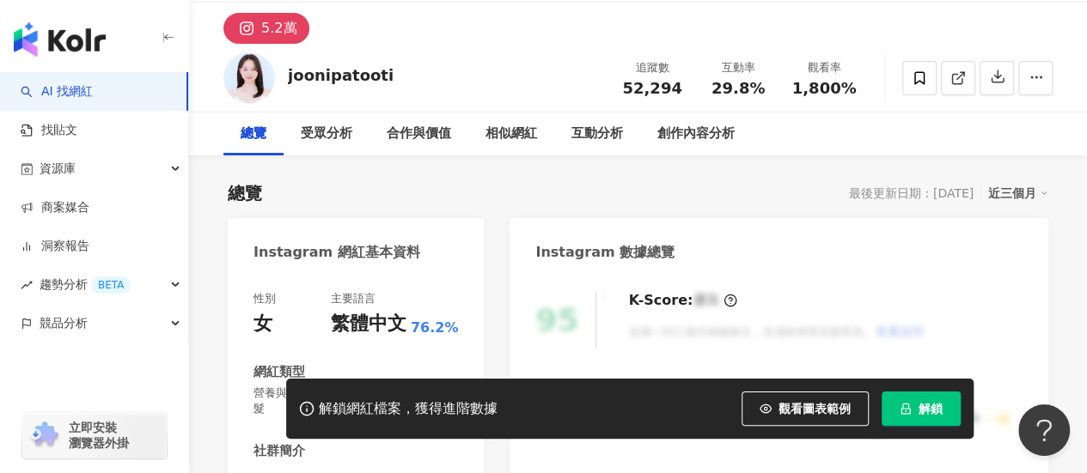
scroll to position [172, 0]
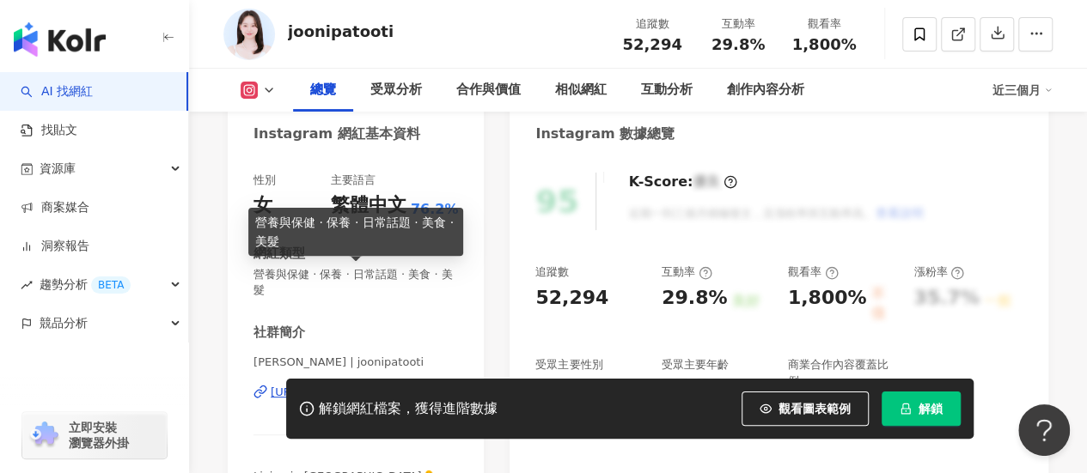
click at [394, 385] on div "https://www.instagram.com/joonipatooti/" at bounding box center [333, 392] width 125 height 15
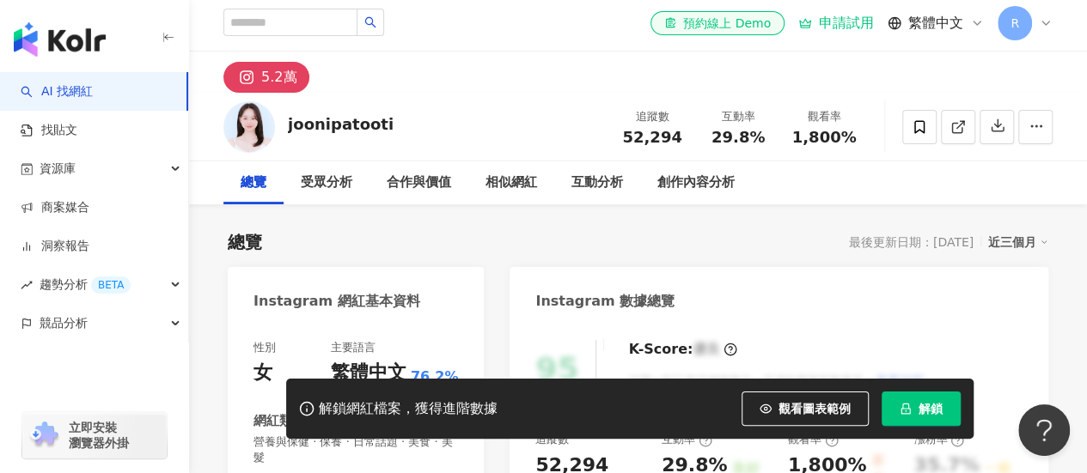
scroll to position [0, 0]
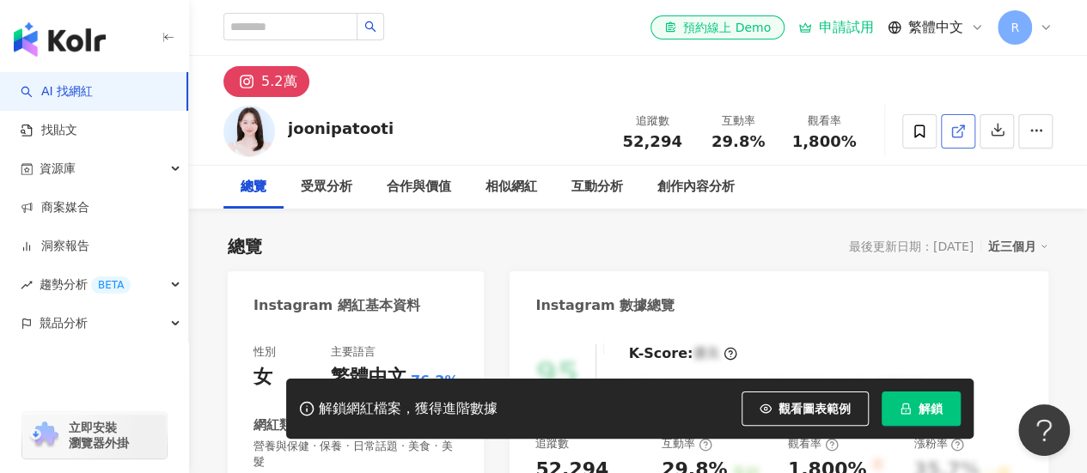
click at [965, 122] on span at bounding box center [957, 131] width 15 height 18
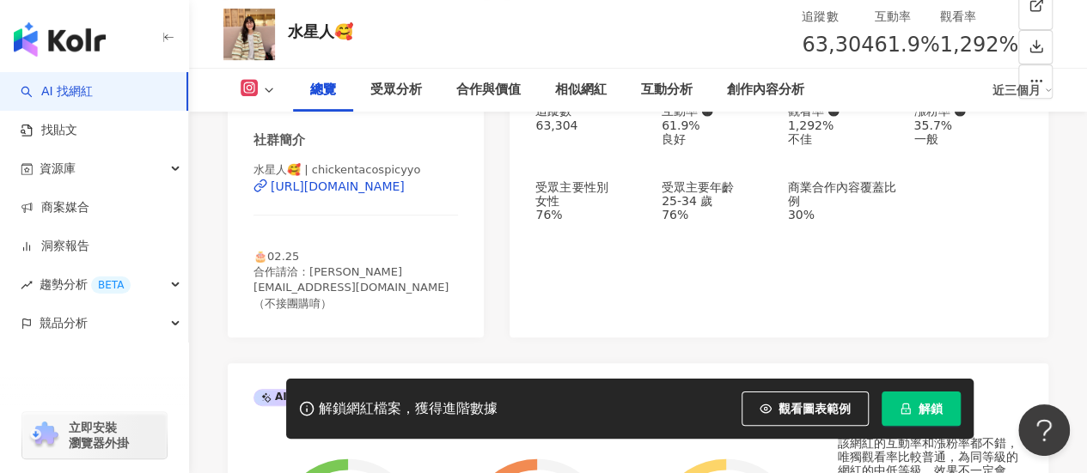
scroll to position [1289, 0]
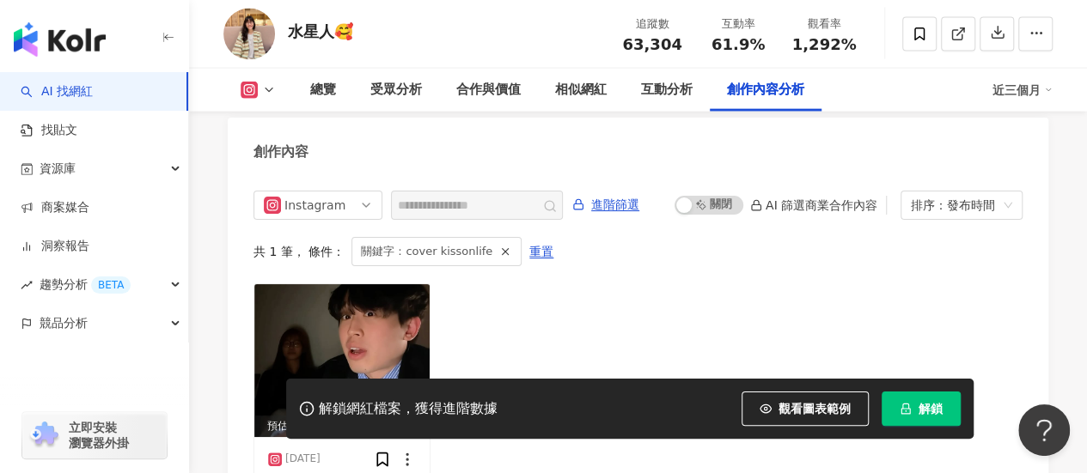
click at [443, 25] on div "水星人🥰 追蹤數 63,304 互動率 61.9% 觀看率 1,292%" at bounding box center [638, 34] width 898 height 68
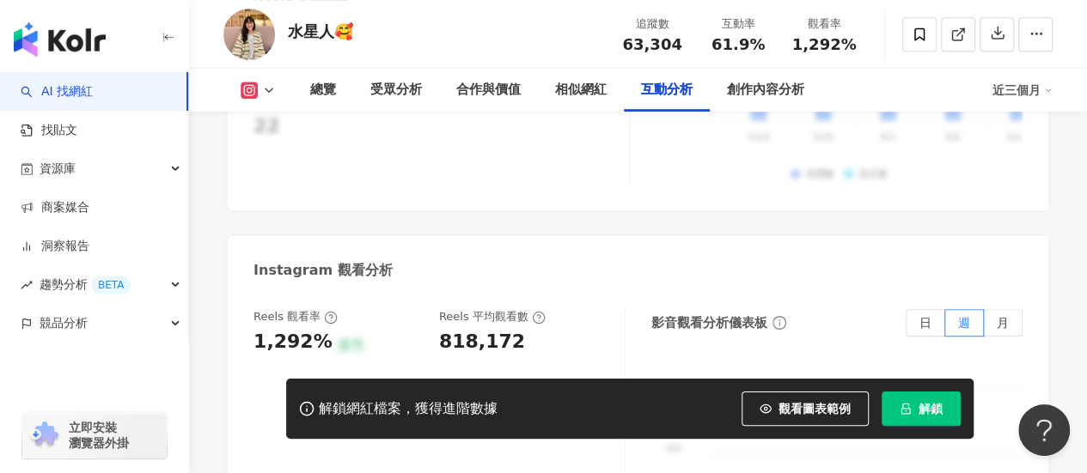
scroll to position [3555, 0]
